Goal: Information Seeking & Learning: Learn about a topic

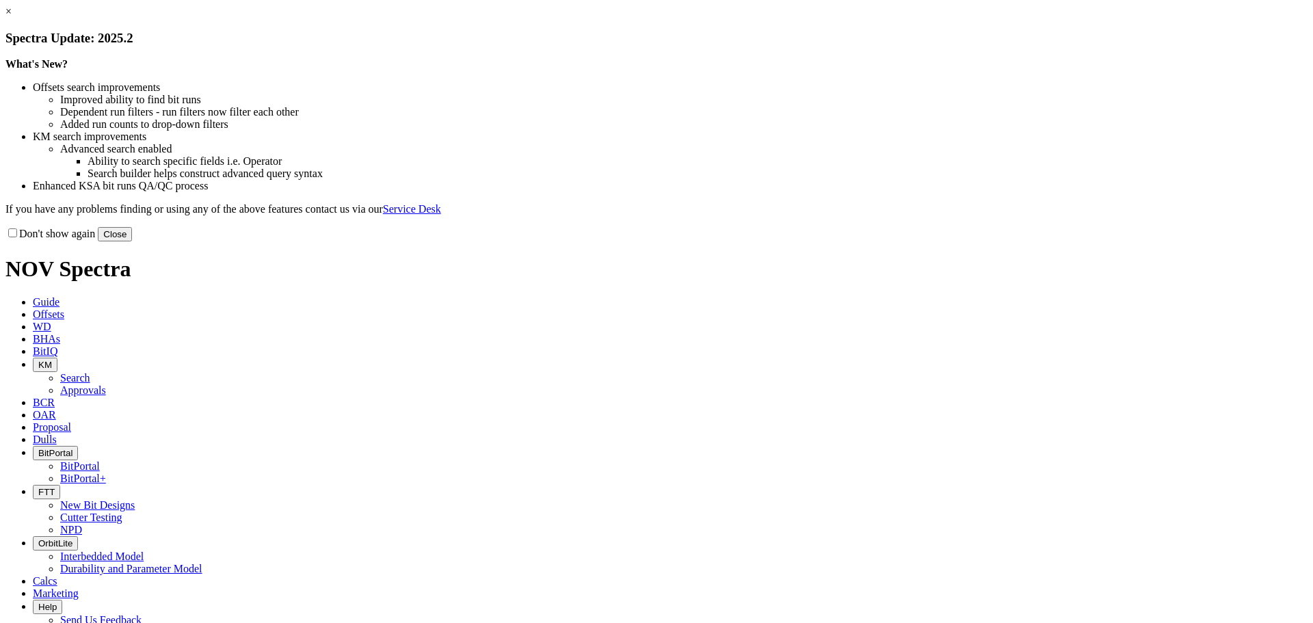
click at [12, 17] on link "×" at bounding box center [8, 11] width 6 height 12
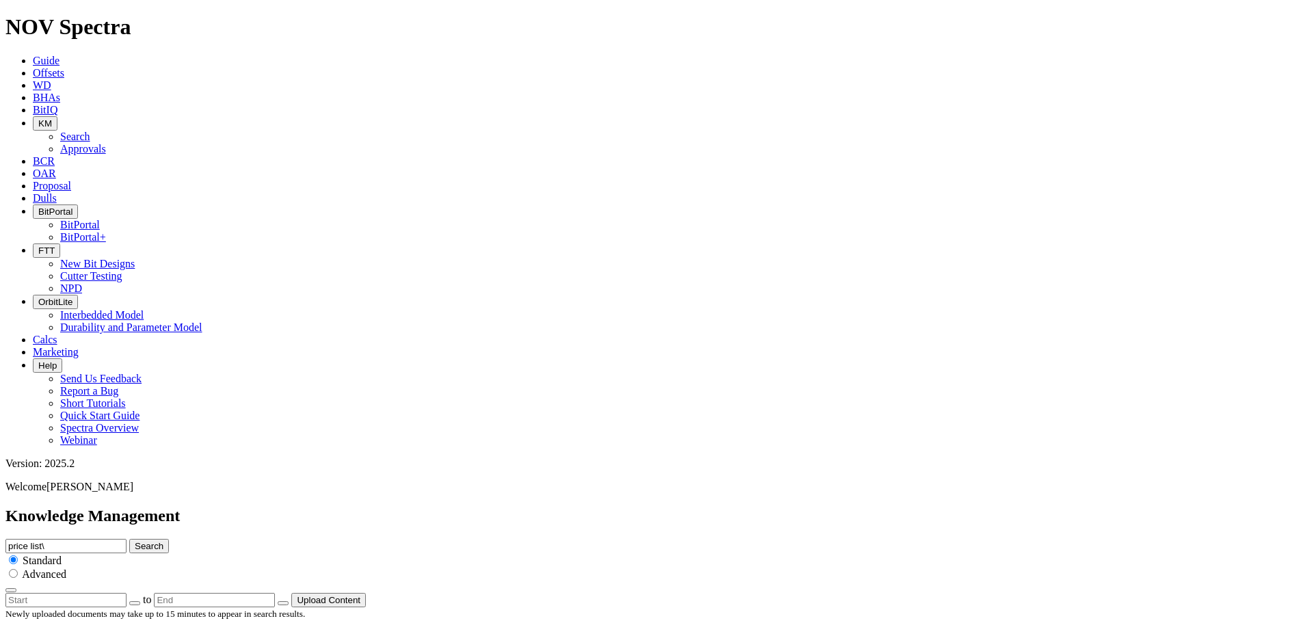
drag, startPoint x: 663, startPoint y: 77, endPoint x: 374, endPoint y: 62, distance: 289.0
click at [418, 507] on div "Knowledge Management price list\ Search Standard Advanced to Upload Content" at bounding box center [656, 557] width 1302 height 101
type input "evolve technical summary"
click at [129, 539] on button "Search" at bounding box center [149, 546] width 40 height 14
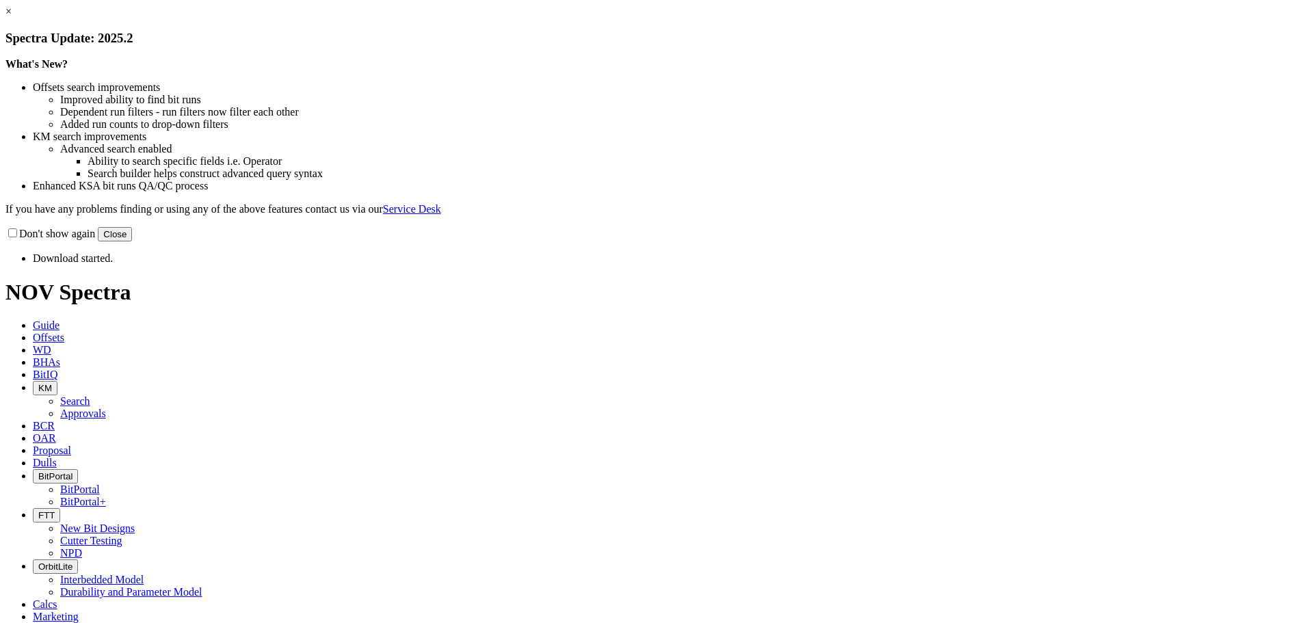
click at [12, 17] on link "×" at bounding box center [8, 11] width 6 height 12
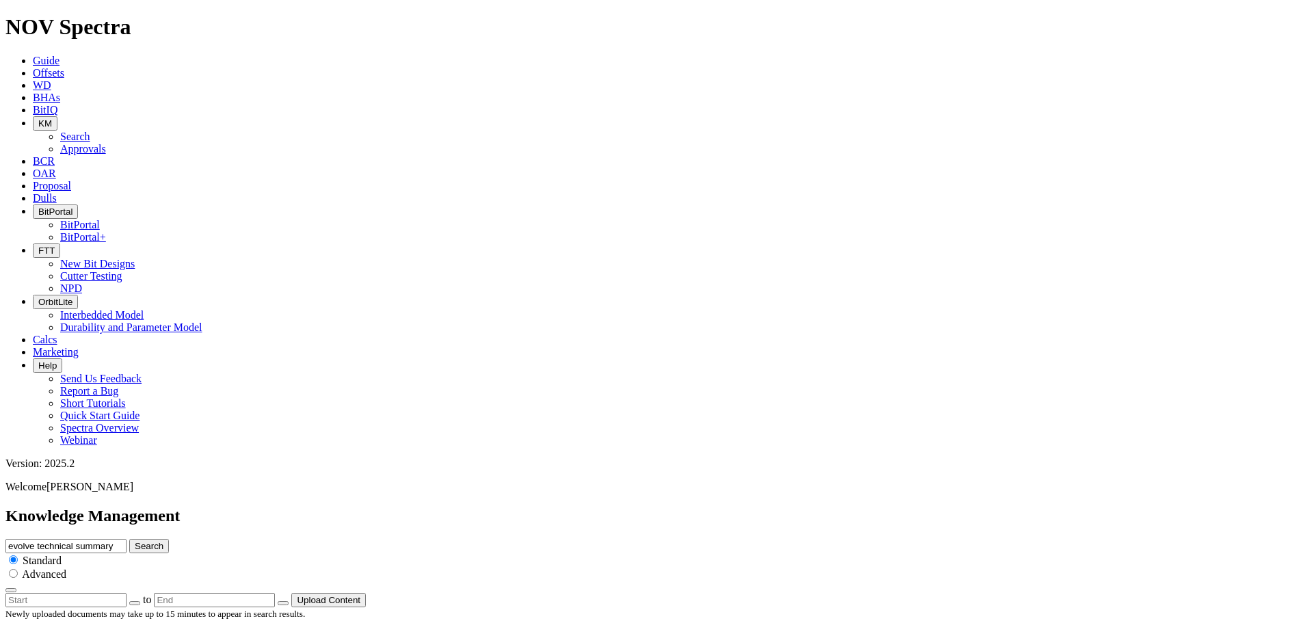
scroll to position [1756, 0]
drag, startPoint x: 194, startPoint y: 165, endPoint x: 321, endPoint y: 158, distance: 128.1
